Goal: Task Accomplishment & Management: Complete application form

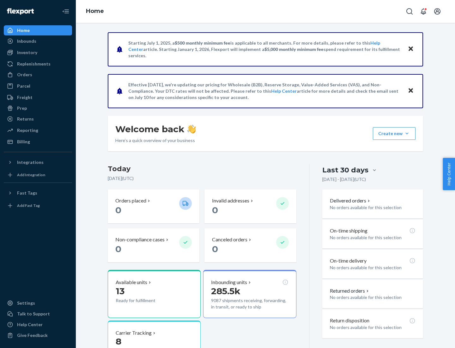
click at [407, 133] on button "Create new Create new inbound Create new order Create new product" at bounding box center [394, 133] width 43 height 13
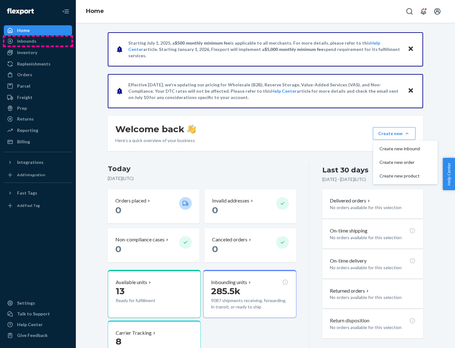
click at [38, 41] on div "Inbounds" at bounding box center [37, 41] width 67 height 9
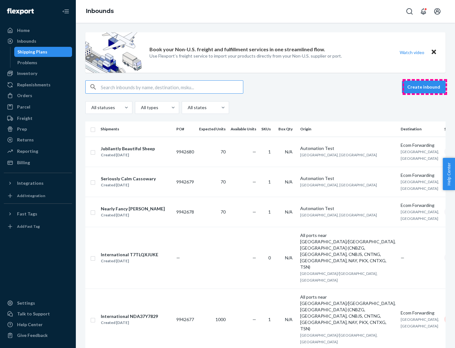
click at [425, 87] on button "Create inbound" at bounding box center [424, 87] width 44 height 13
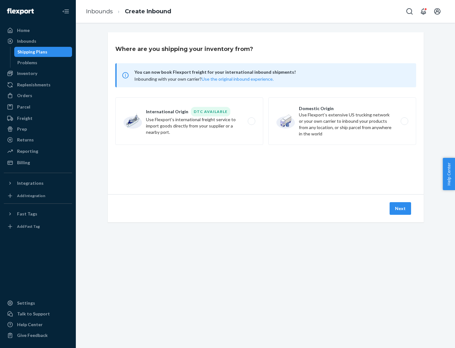
click at [342, 121] on label "Domestic Origin Use Flexport’s extensive US trucking network or your own carrie…" at bounding box center [342, 120] width 148 height 47
click at [404, 121] on input "Domestic Origin Use Flexport’s extensive US trucking network or your own carrie…" at bounding box center [406, 121] width 4 height 4
radio input "true"
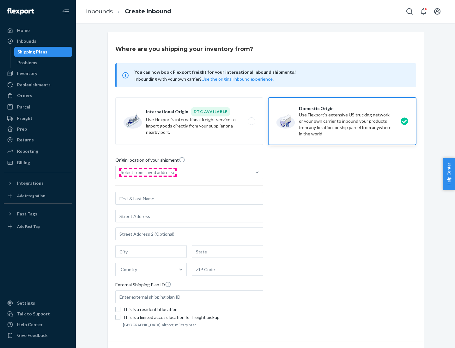
click at [148, 172] on div "Select from saved addresses" at bounding box center [149, 172] width 57 height 6
click at [121, 172] on input "Select from saved addresses" at bounding box center [121, 172] width 1 height 6
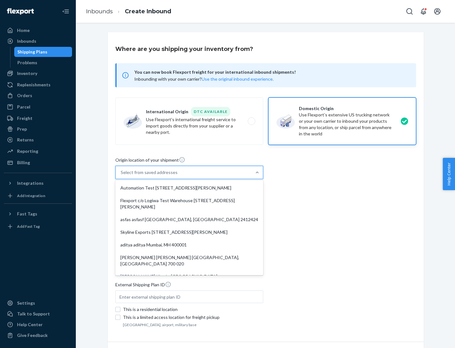
scroll to position [3, 0]
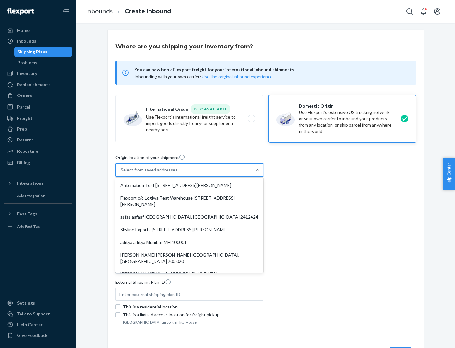
click at [189, 185] on div "Automation Test [STREET_ADDRESS][PERSON_NAME]" at bounding box center [189, 185] width 145 height 13
click at [121, 173] on input "option Automation Test [STREET_ADDRESS][PERSON_NAME]. 9 results available. Use …" at bounding box center [121, 170] width 1 height 6
type input "Automation Test"
type input "9th Floor"
type input "[GEOGRAPHIC_DATA]"
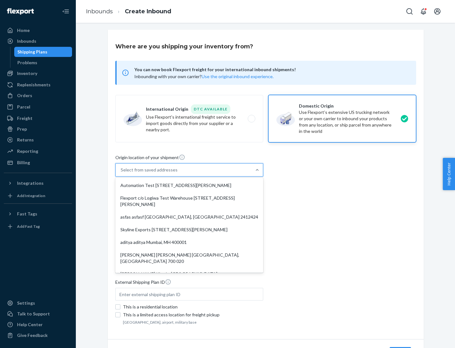
type input "CA"
type input "94104"
type input "[STREET_ADDRESS][PERSON_NAME]"
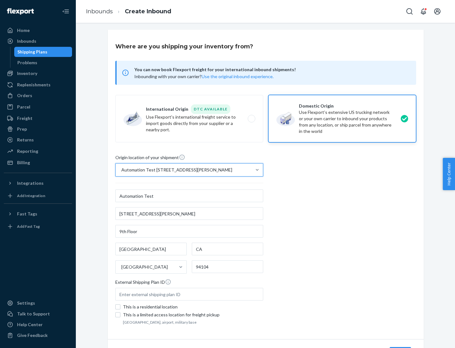
scroll to position [37, 0]
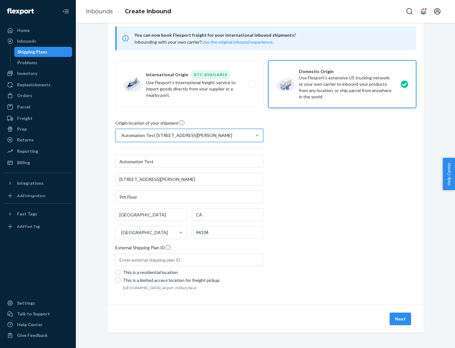
click at [401, 319] on button "Next" at bounding box center [400, 318] width 21 height 13
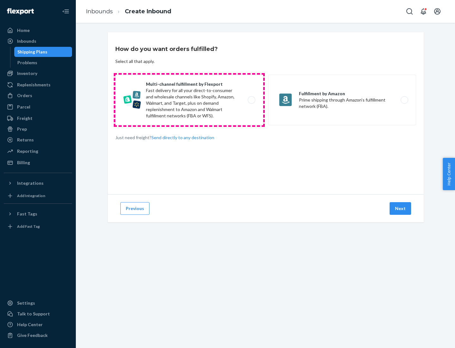
click at [189, 100] on label "Multi-channel fulfillment by Flexport Fast delivery for all your direct-to-cons…" at bounding box center [189, 100] width 148 height 51
click at [251, 100] on input "Multi-channel fulfillment by Flexport Fast delivery for all your direct-to-cons…" at bounding box center [253, 100] width 4 height 4
radio input "true"
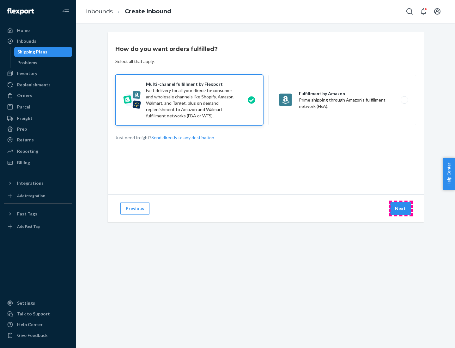
click at [401, 208] on button "Next" at bounding box center [400, 208] width 21 height 13
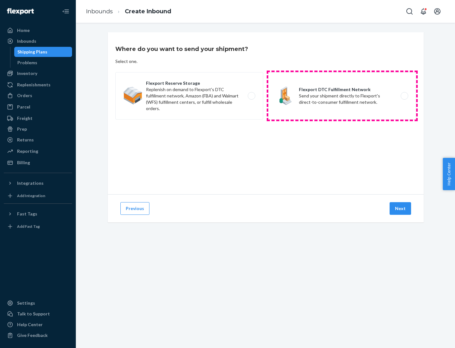
click at [342, 96] on label "Flexport DTC Fulfillment Network Send your shipment directly to Flexport's dire…" at bounding box center [342, 95] width 148 height 47
click at [404, 96] on input "Flexport DTC Fulfillment Network Send your shipment directly to Flexport's dire…" at bounding box center [406, 96] width 4 height 4
radio input "true"
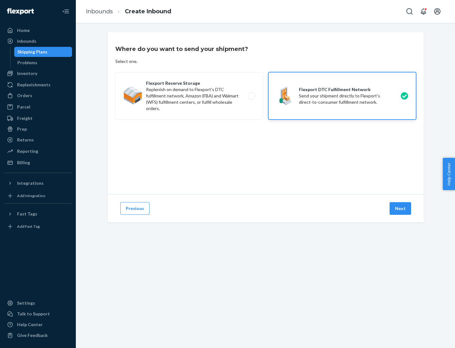
click at [401, 208] on button "Next" at bounding box center [400, 208] width 21 height 13
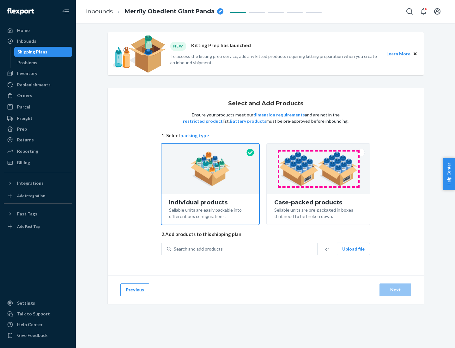
click at [319, 169] on img at bounding box center [318, 168] width 79 height 35
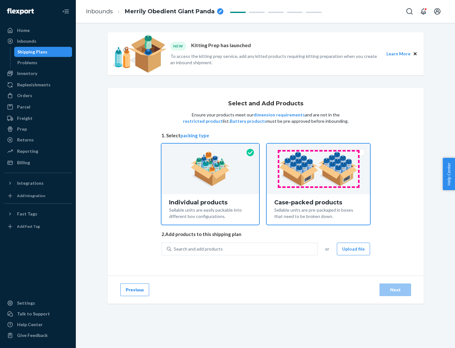
click at [319, 148] on input "Case-packed products Sellable units are pre-packaged in boxes that need to be b…" at bounding box center [318, 145] width 4 height 4
radio input "true"
radio input "false"
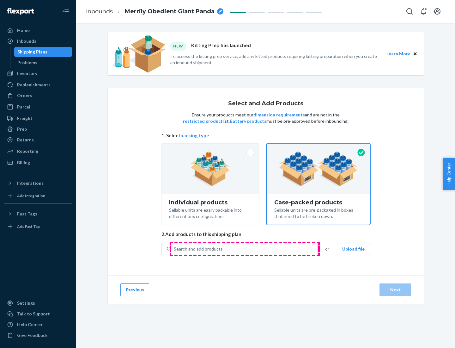
click at [245, 248] on div "Search and add products" at bounding box center [244, 248] width 146 height 11
click at [174, 248] on input "Search and add products" at bounding box center [174, 249] width 1 height 6
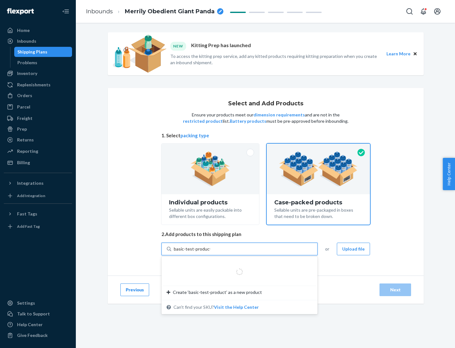
type input "basic-test-product-1"
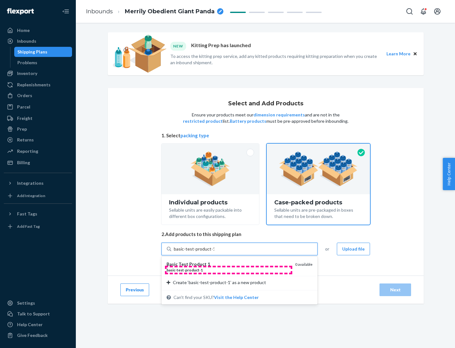
click at [228, 270] on div "basic - test - product - 1" at bounding box center [229, 269] width 124 height 5
click at [214, 252] on input "basic-test-product-1" at bounding box center [194, 249] width 40 height 6
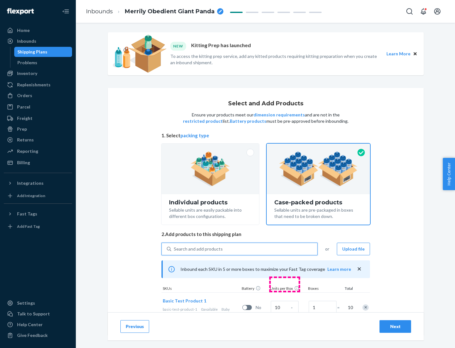
scroll to position [23, 0]
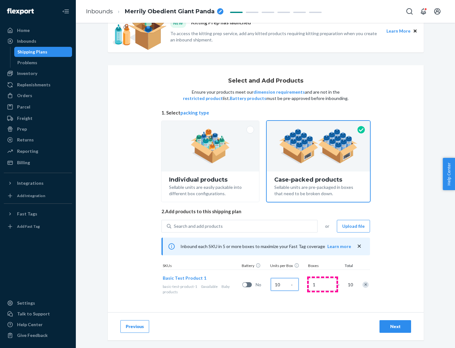
type input "10"
type input "7"
click at [395, 326] on div "Next" at bounding box center [395, 326] width 21 height 6
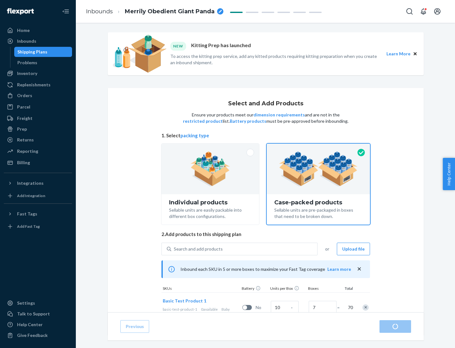
radio input "true"
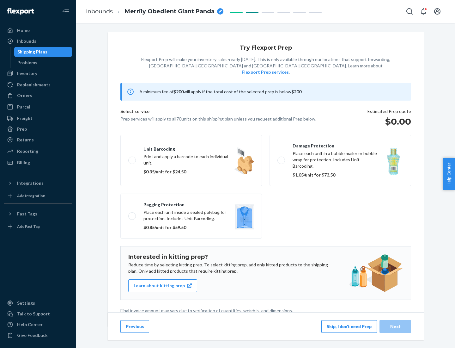
scroll to position [2, 0]
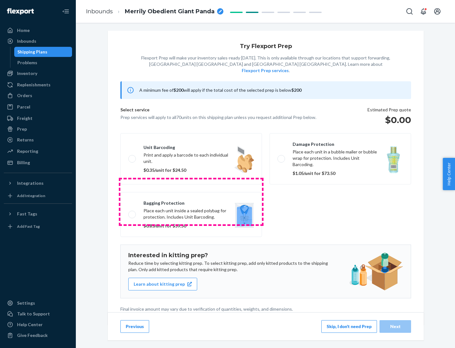
click at [191, 201] on label "Bagging protection Place each unit inside a sealed polybag for protection. Incl…" at bounding box center [191, 214] width 142 height 45
click at [132, 212] on input "Bagging protection Place each unit inside a sealed polybag for protection. Incl…" at bounding box center [130, 214] width 4 height 4
checkbox input "true"
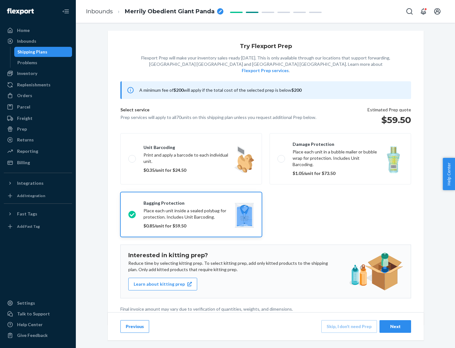
click at [395, 326] on div "Next" at bounding box center [395, 326] width 21 height 6
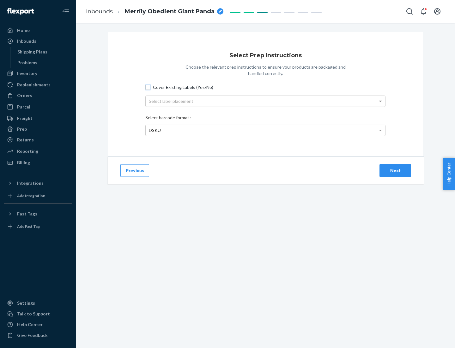
click at [148, 87] on input "Cover Existing Labels (Yes/No)" at bounding box center [147, 87] width 5 height 5
checkbox input "true"
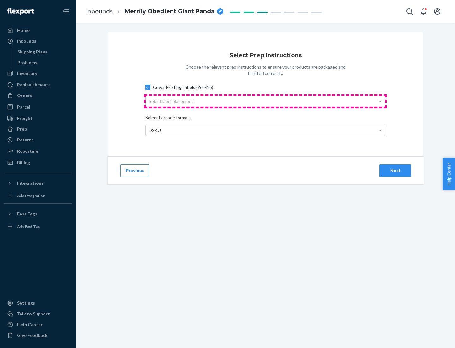
click at [265, 101] on div "Select label placement" at bounding box center [266, 101] width 240 height 11
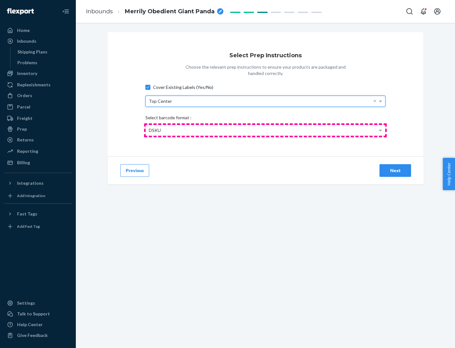
click at [265, 130] on div "DSKU" at bounding box center [266, 130] width 240 height 11
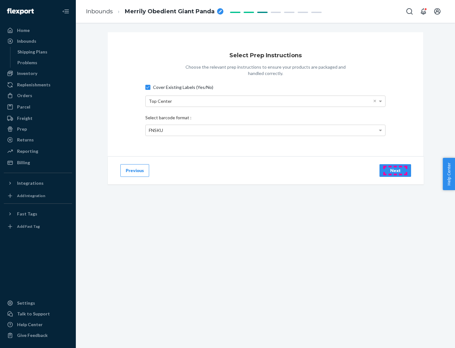
click at [395, 170] on div "Next" at bounding box center [395, 170] width 21 height 6
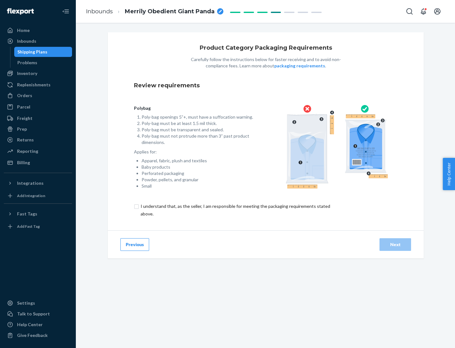
click at [235, 210] on input "checkbox" at bounding box center [239, 209] width 210 height 15
checkbox input "true"
click at [395, 244] on div "Next" at bounding box center [395, 244] width 21 height 6
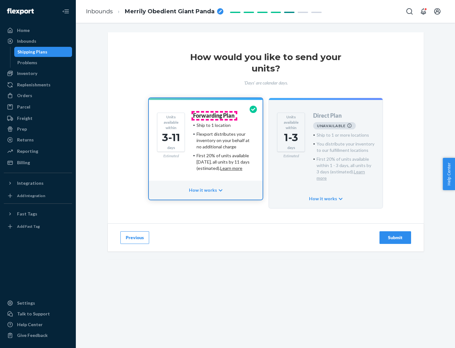
click at [214, 115] on h4 "Forwarding Plan" at bounding box center [213, 116] width 41 height 6
click at [395, 234] on div "Submit" at bounding box center [395, 237] width 21 height 6
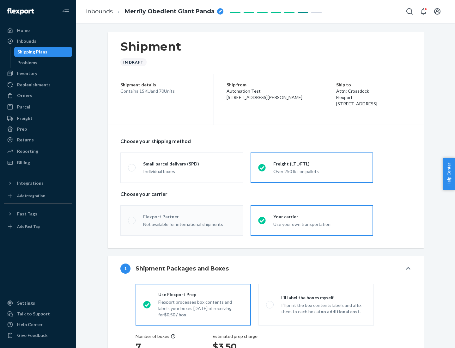
radio input "true"
radio input "false"
radio input "true"
radio input "false"
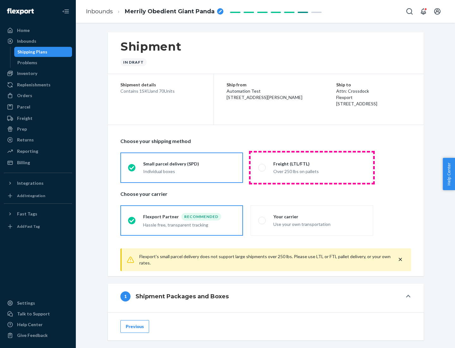
click at [312, 167] on div "Over 250 lbs on pallets" at bounding box center [319, 171] width 92 height 8
click at [262, 167] on input "Freight (LTL/FTL) Over 250 lbs on pallets" at bounding box center [260, 167] width 4 height 4
radio input "true"
radio input "false"
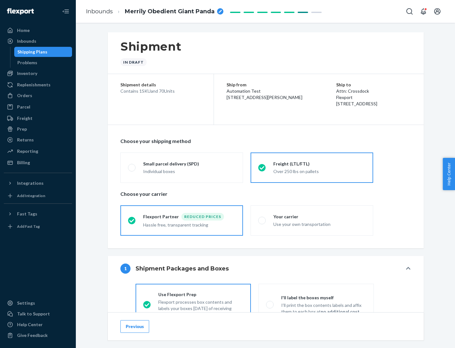
scroll to position [35, 0]
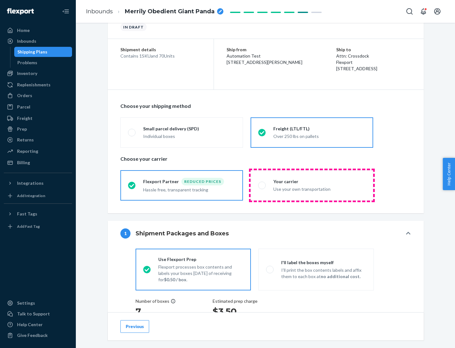
click at [312, 185] on div "Use your own transportation" at bounding box center [319, 189] width 92 height 8
click at [262, 185] on input "Your carrier Use your own transportation" at bounding box center [260, 185] width 4 height 4
radio input "true"
radio input "false"
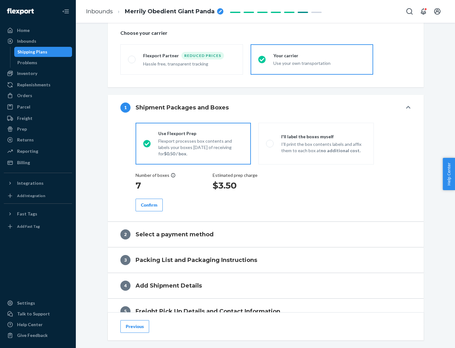
scroll to position [119, 0]
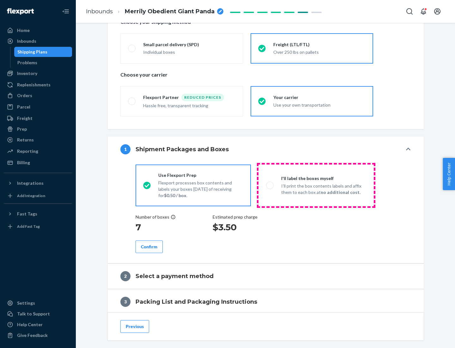
click at [316, 185] on p "I’ll print the box contents labels and affix them to each box at no additional …" at bounding box center [323, 189] width 85 height 13
click at [270, 185] on input "I'll label the boxes myself I’ll print the box contents labels and affix them t…" at bounding box center [268, 185] width 4 height 4
radio input "true"
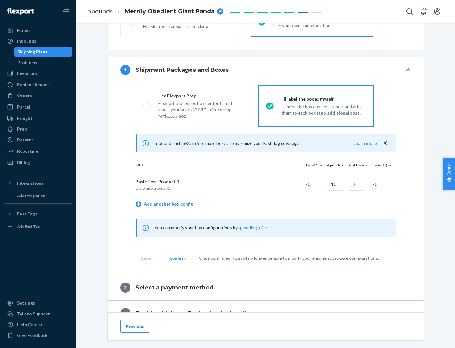
scroll to position [109, 0]
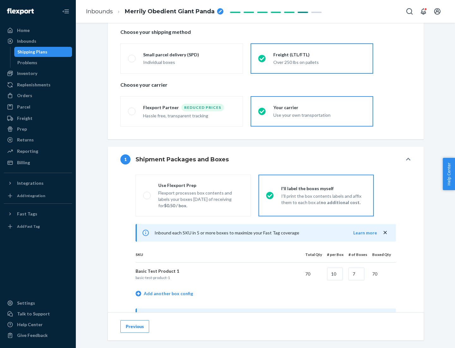
click at [201, 185] on div "Use Flexport Prep" at bounding box center [200, 185] width 85 height 6
click at [147, 193] on input "Use Flexport Prep Flexport processes box contents and labels your boxes [DATE] …" at bounding box center [145, 195] width 4 height 4
radio input "true"
radio input "false"
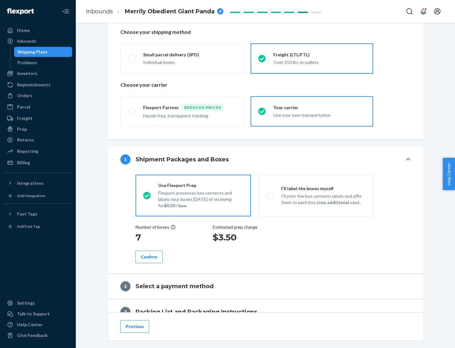
scroll to position [180, 0]
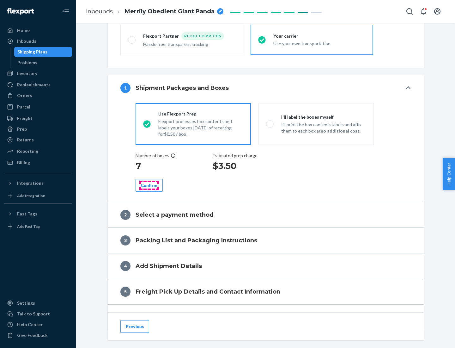
click at [149, 185] on div "Confirm" at bounding box center [149, 185] width 16 height 6
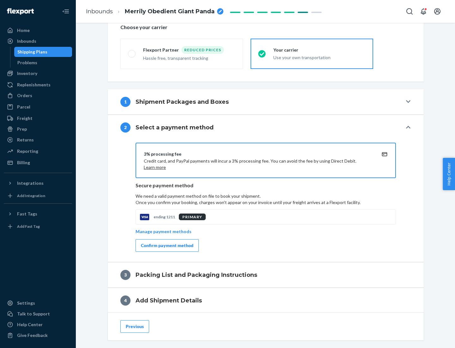
scroll to position [227, 0]
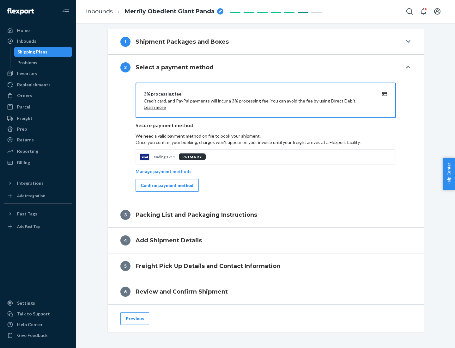
click at [167, 185] on div "Confirm payment method" at bounding box center [167, 185] width 52 height 6
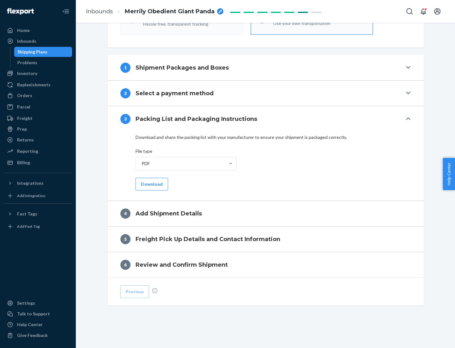
scroll to position [199, 0]
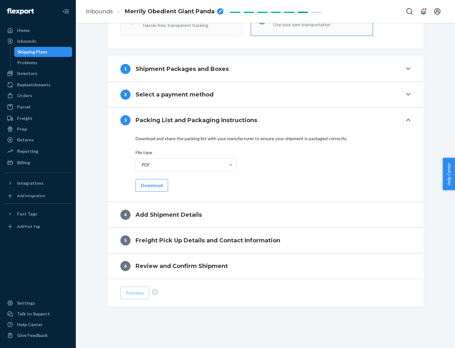
click at [151, 185] on button "Download" at bounding box center [152, 185] width 33 height 13
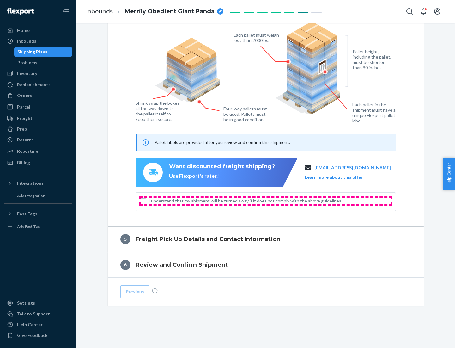
click at [266, 200] on span "I understand that my shipment will be turned away if it does not comply with th…" at bounding box center [270, 201] width 242 height 6
click at [146, 200] on input "I understand that my shipment will be turned away if it does not comply with th…" at bounding box center [143, 200] width 5 height 5
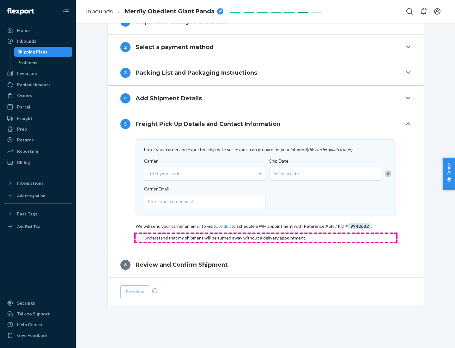
click at [266, 237] on input "checkbox" at bounding box center [266, 238] width 260 height 8
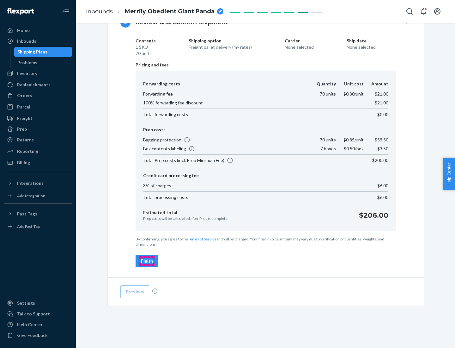
click at [147, 261] on div "Finish" at bounding box center [147, 261] width 12 height 6
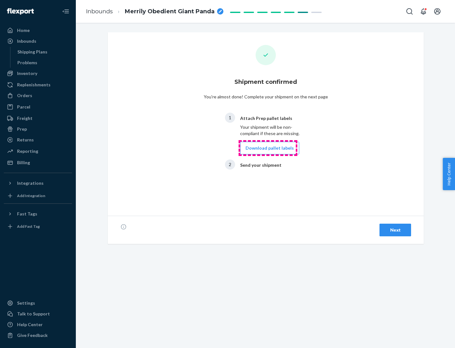
click at [268, 148] on button "Download pallet labels" at bounding box center [269, 148] width 59 height 13
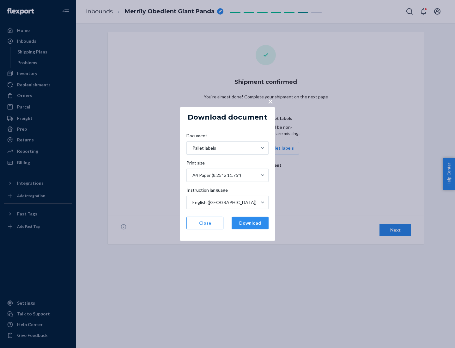
click at [250, 223] on button "Download" at bounding box center [250, 222] width 37 height 13
click at [270, 101] on span "×" at bounding box center [270, 101] width 5 height 11
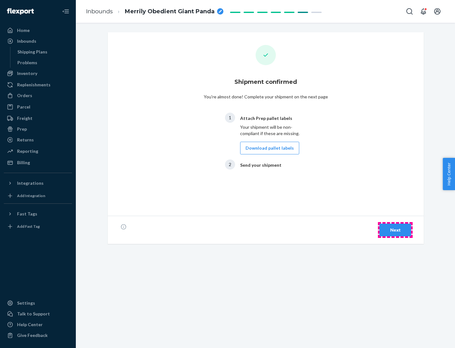
click at [395, 230] on div "Next" at bounding box center [395, 230] width 21 height 6
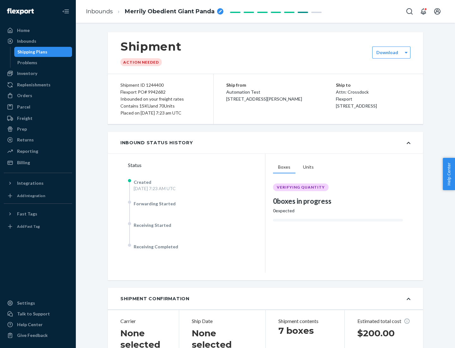
scroll to position [136, 0]
